Goal: Find specific page/section: Find specific page/section

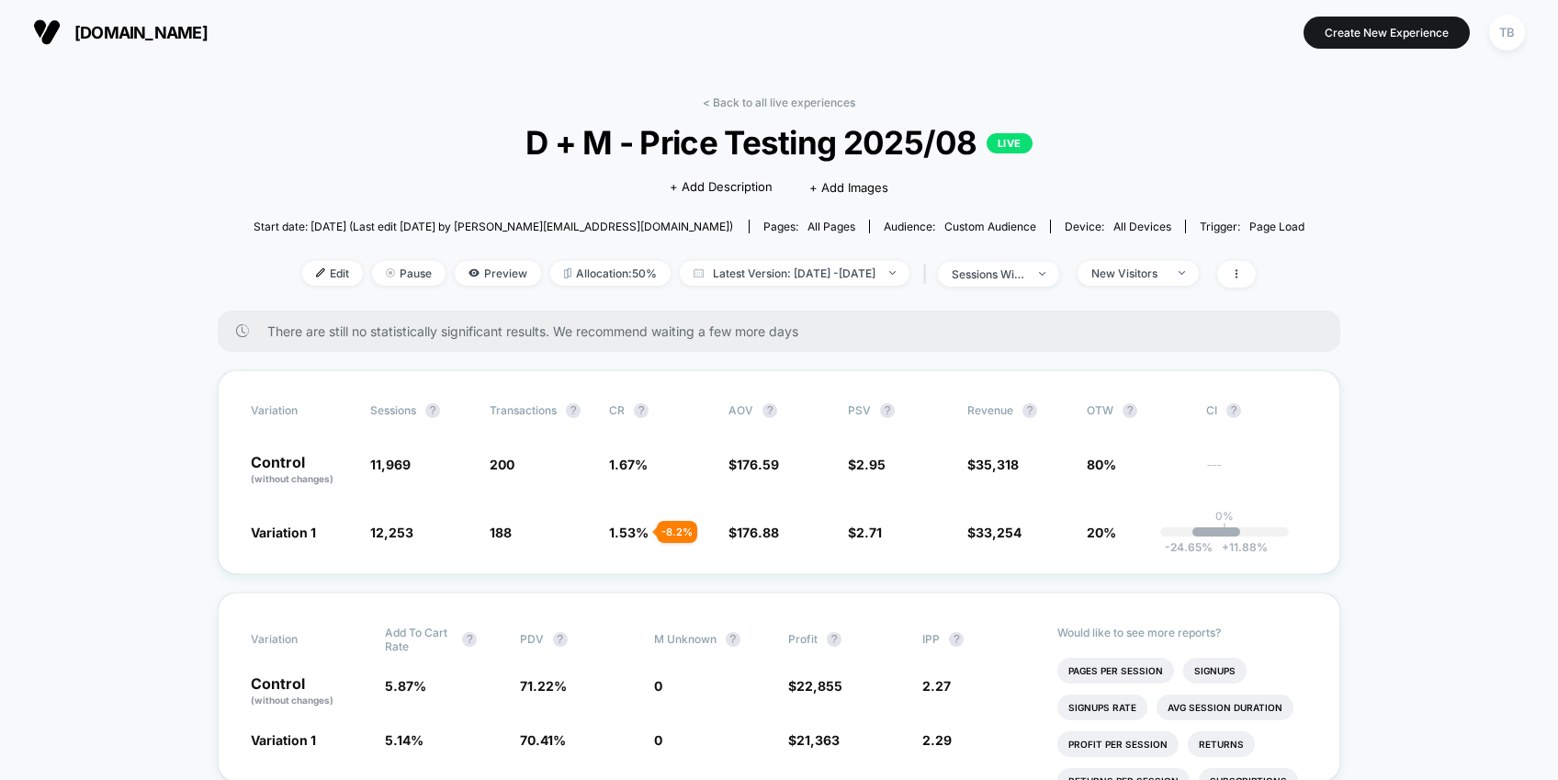
click at [112, 23] on span "[DOMAIN_NAME]" at bounding box center [140, 32] width 133 height 19
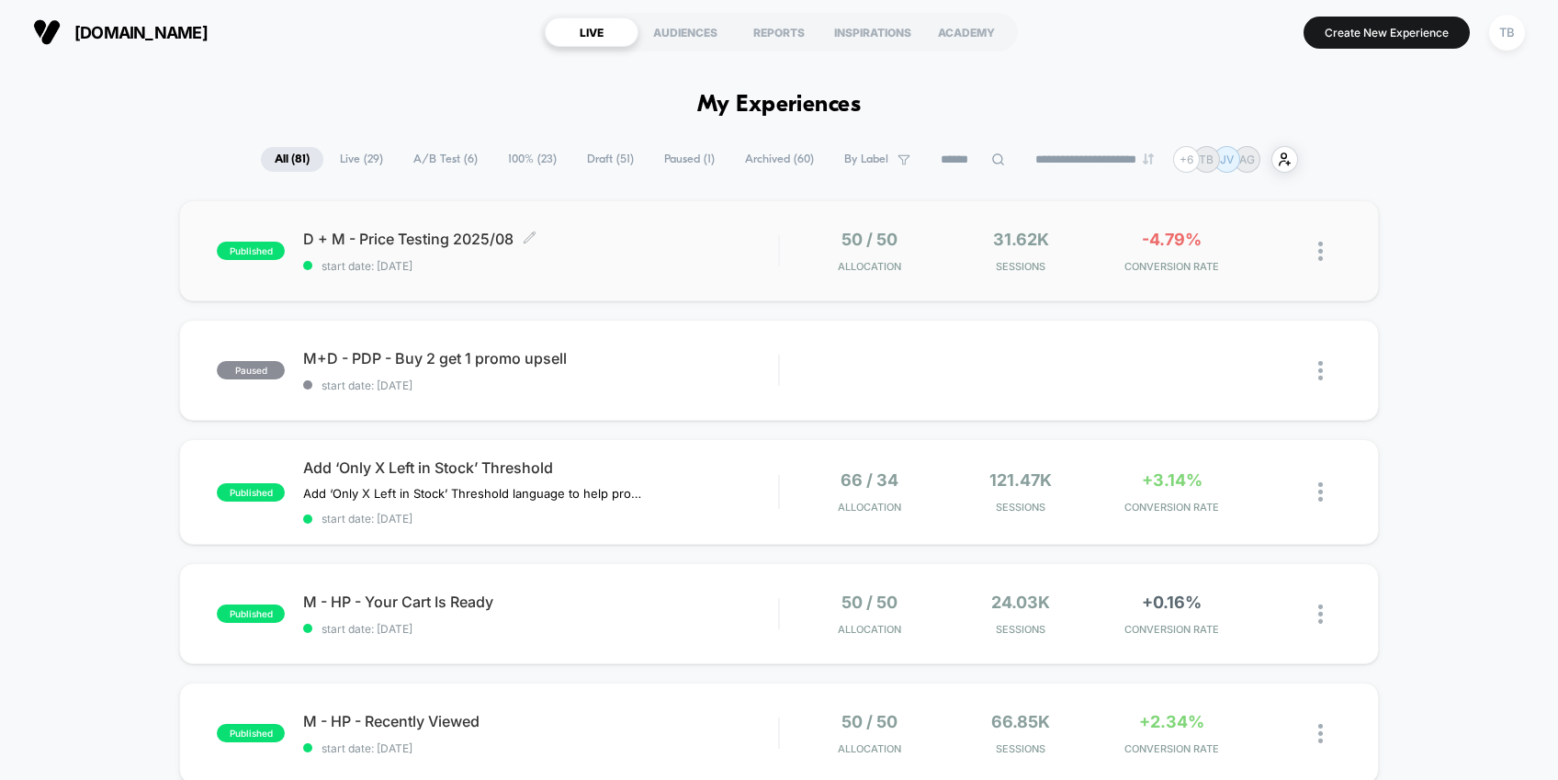
click at [423, 233] on span "D + M - Price Testing 2025/08 Click to edit experience details" at bounding box center [540, 239] width 475 height 18
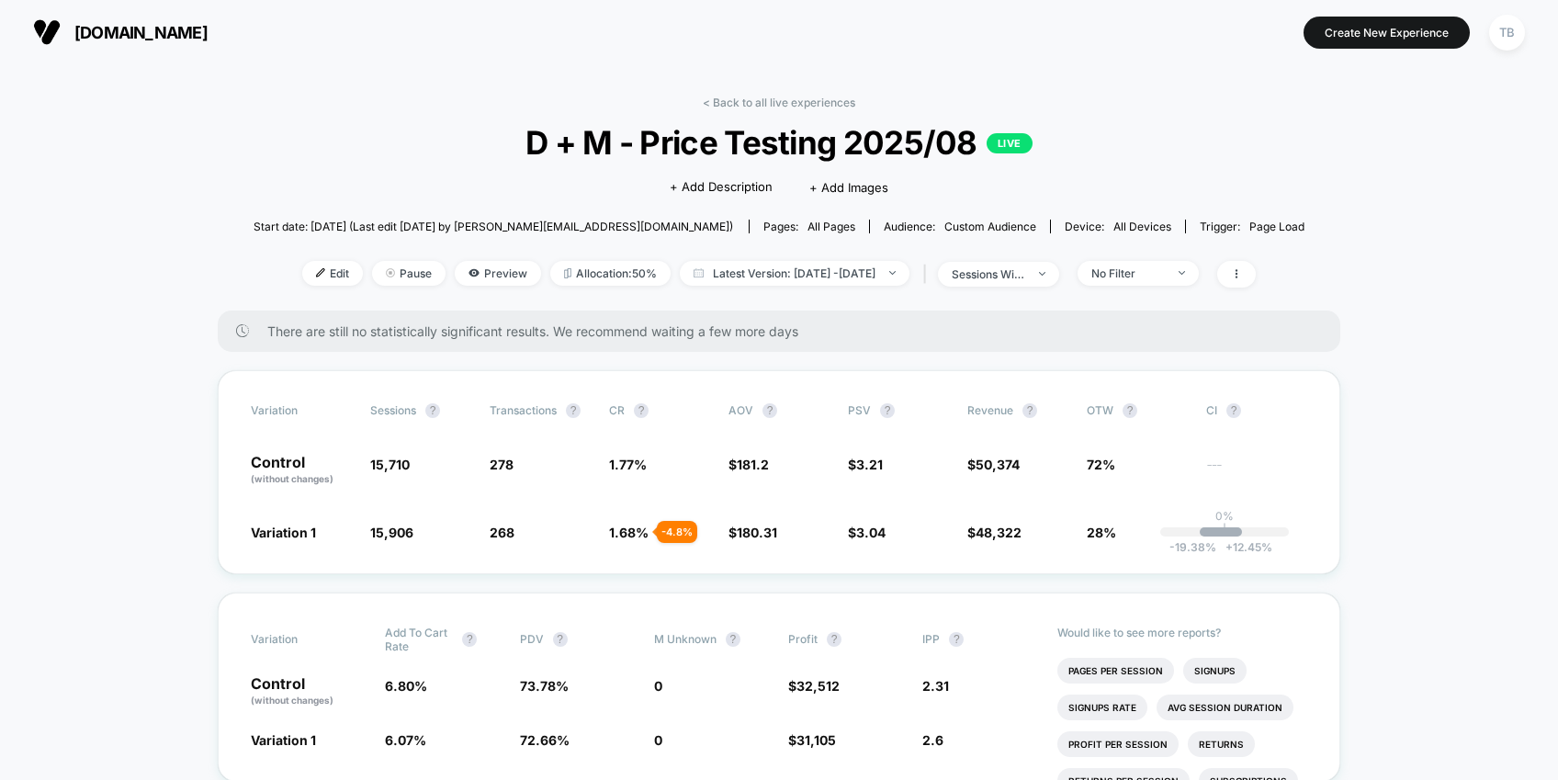
click at [101, 28] on span "[DOMAIN_NAME]" at bounding box center [140, 32] width 133 height 19
